Goal: Go to known website: Access a specific website the user already knows

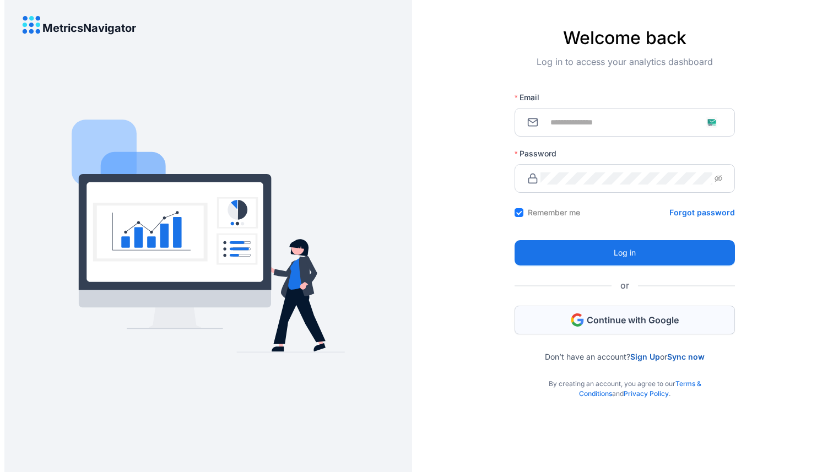
click at [612, 322] on span "Continue with Google" at bounding box center [633, 320] width 92 height 12
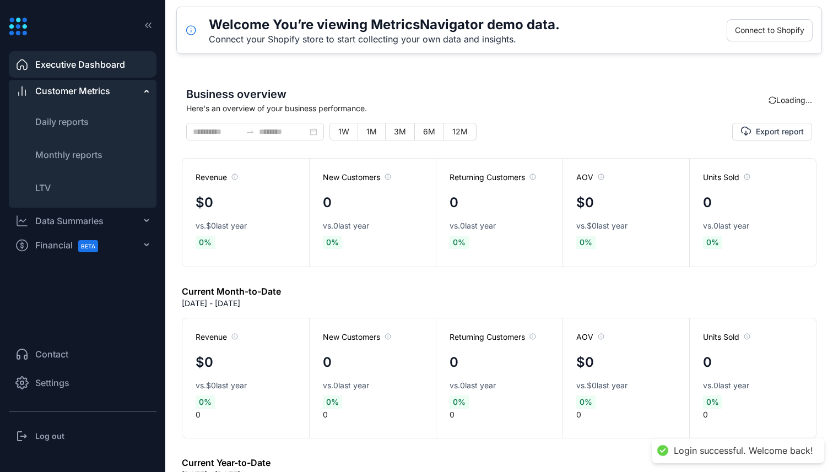
type input "**********"
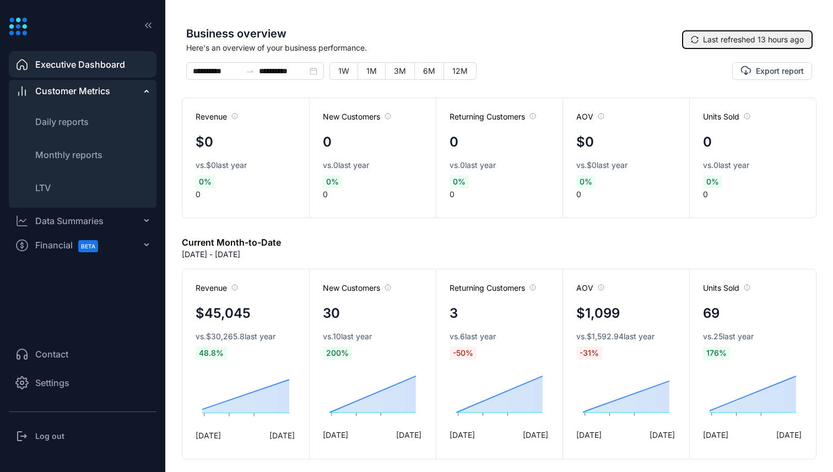
click at [781, 39] on span "Last refreshed 13 hours ago" at bounding box center [753, 40] width 101 height 12
